Goal: Share content: Share content

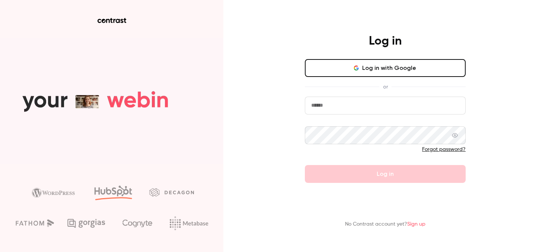
click at [370, 107] on input "email" at bounding box center [385, 106] width 161 height 18
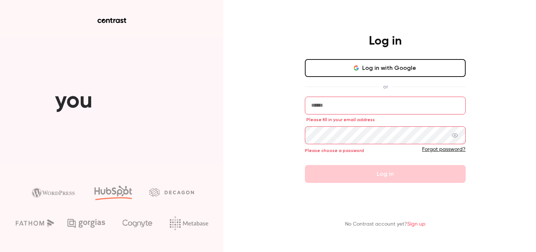
click at [349, 72] on button "Log in with Google" at bounding box center [385, 68] width 161 height 18
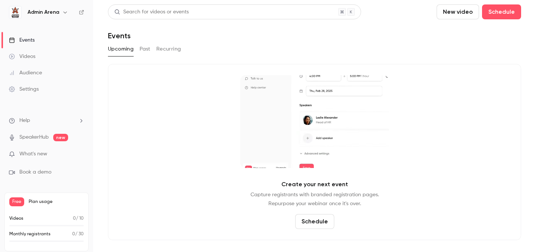
click at [222, 42] on div "Search for videos or events New video Schedule Events Upcoming Past Recurring C…" at bounding box center [314, 122] width 413 height 236
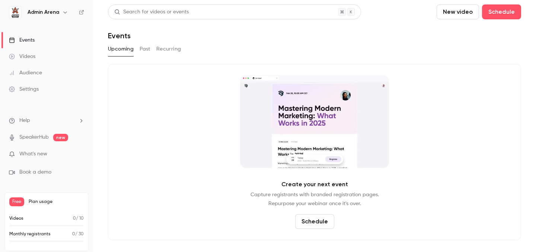
click at [30, 52] on link "Videos" at bounding box center [46, 56] width 93 height 16
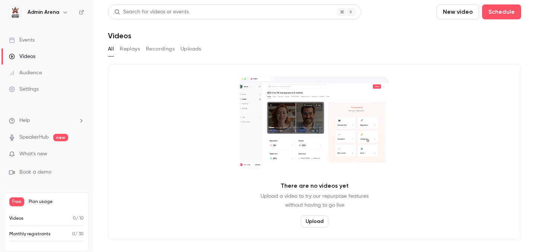
click at [39, 43] on link "Events" at bounding box center [46, 40] width 93 height 16
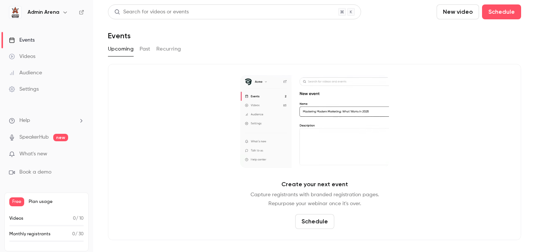
click at [48, 10] on h6 "Admin Arena" at bounding box center [44, 12] width 32 height 7
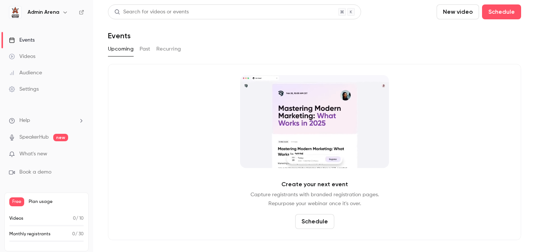
click at [64, 13] on icon "button" at bounding box center [65, 12] width 6 height 6
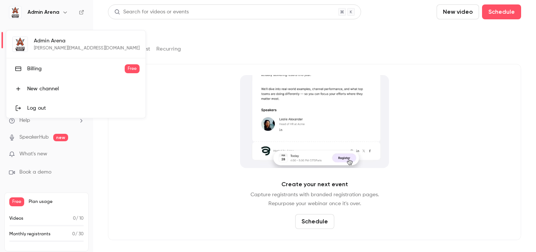
click at [65, 14] on div at bounding box center [268, 126] width 536 height 252
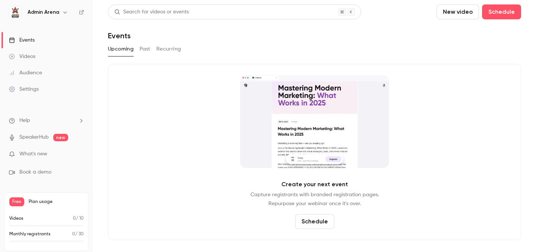
click at [162, 108] on div "Create your next event Capture registrants with branded registration pages. Rep…" at bounding box center [314, 152] width 413 height 176
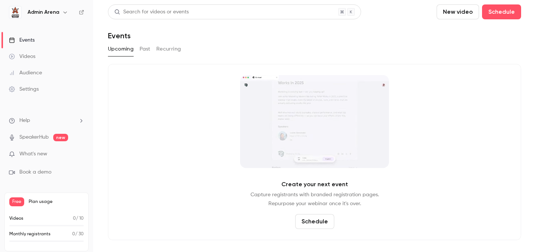
click at [451, 7] on button "New video" at bounding box center [458, 11] width 42 height 15
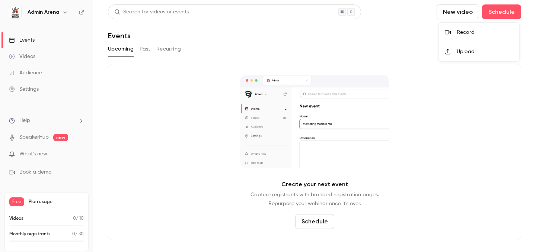
click at [445, 30] on icon at bounding box center [448, 32] width 6 height 6
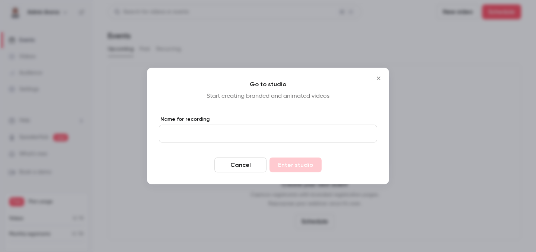
click at [218, 133] on input "Name for recording" at bounding box center [268, 134] width 218 height 18
type input "*****"
click at [299, 170] on button "Enter studio" at bounding box center [295, 165] width 52 height 15
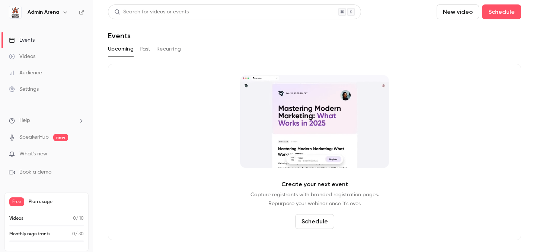
click at [171, 85] on div "Create your next event Capture registrants with branded registration pages. Rep…" at bounding box center [314, 152] width 413 height 176
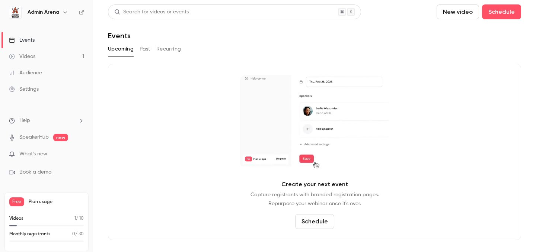
click at [48, 63] on link "Videos 1" at bounding box center [46, 56] width 93 height 16
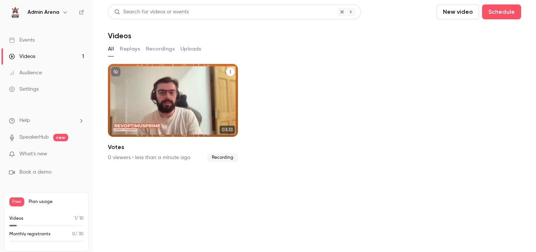
click at [151, 106] on div "Admin Arena [DATE] Votes" at bounding box center [173, 100] width 130 height 73
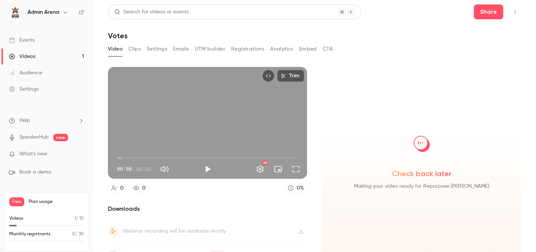
click at [205, 167] on button "Play" at bounding box center [207, 169] width 15 height 15
click at [138, 158] on span "00:25" at bounding box center [207, 158] width 181 height 12
click at [171, 159] on span "00:25" at bounding box center [207, 158] width 181 height 12
click at [209, 154] on span "01:03" at bounding box center [207, 158] width 181 height 12
click at [243, 156] on span "01:50" at bounding box center [207, 158] width 181 height 12
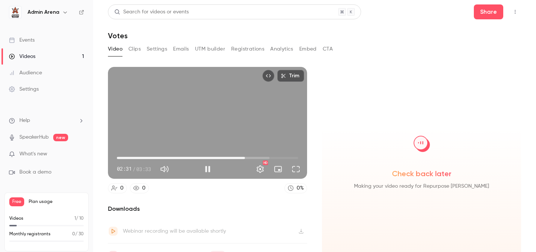
click at [278, 157] on span "02:31" at bounding box center [207, 158] width 181 height 12
click at [213, 118] on div "Trim 03:10 03:10 / 03:33 HD" at bounding box center [207, 123] width 199 height 112
type input "*****"
click at [327, 103] on div "Check back later Making your video ready for Repurpose [PERSON_NAME]" at bounding box center [421, 167] width 199 height 201
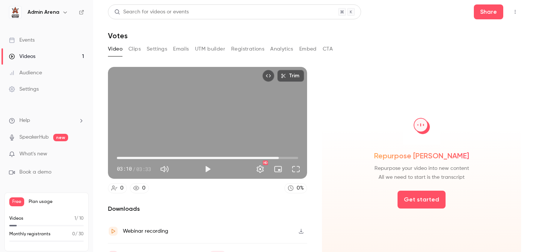
click at [376, 96] on div "Repurpose [PERSON_NAME] Repurpose your video into new content All we need to st…" at bounding box center [421, 167] width 199 height 201
click at [485, 11] on button "Share" at bounding box center [488, 11] width 29 height 15
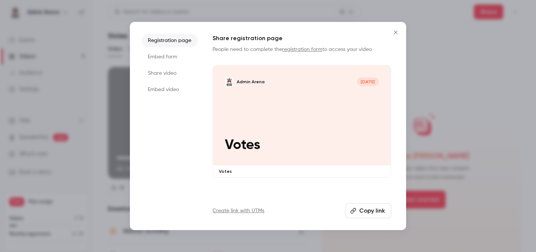
click at [358, 209] on button "Copy link" at bounding box center [368, 211] width 46 height 15
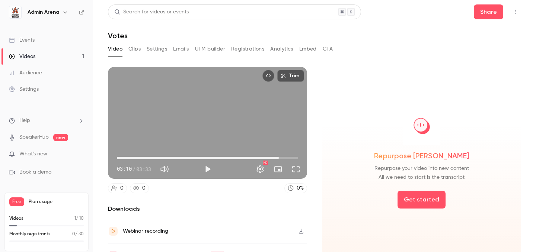
click at [330, 99] on div "Repurpose [PERSON_NAME] Repurpose your video into new content All we need to st…" at bounding box center [421, 167] width 199 height 201
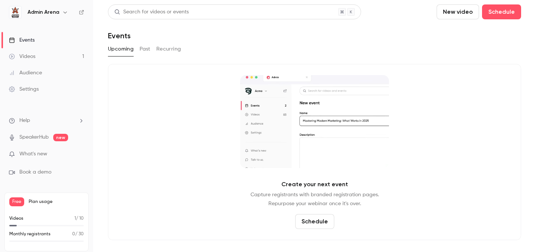
click at [46, 55] on link "Videos 1" at bounding box center [46, 56] width 93 height 16
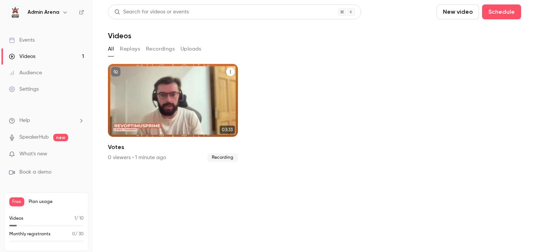
click at [200, 111] on div "Admin Arena [DATE] Votes" at bounding box center [173, 100] width 130 height 73
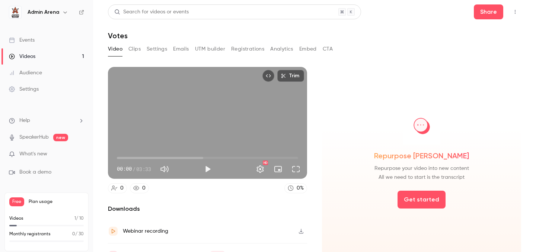
click at [132, 60] on div "Trim 00:00 00:00 / 03:33 HD 0 0 0 % Downloads Webinar recording Local speaker r…" at bounding box center [314, 146] width 413 height 176
